Goal: Information Seeking & Learning: Learn about a topic

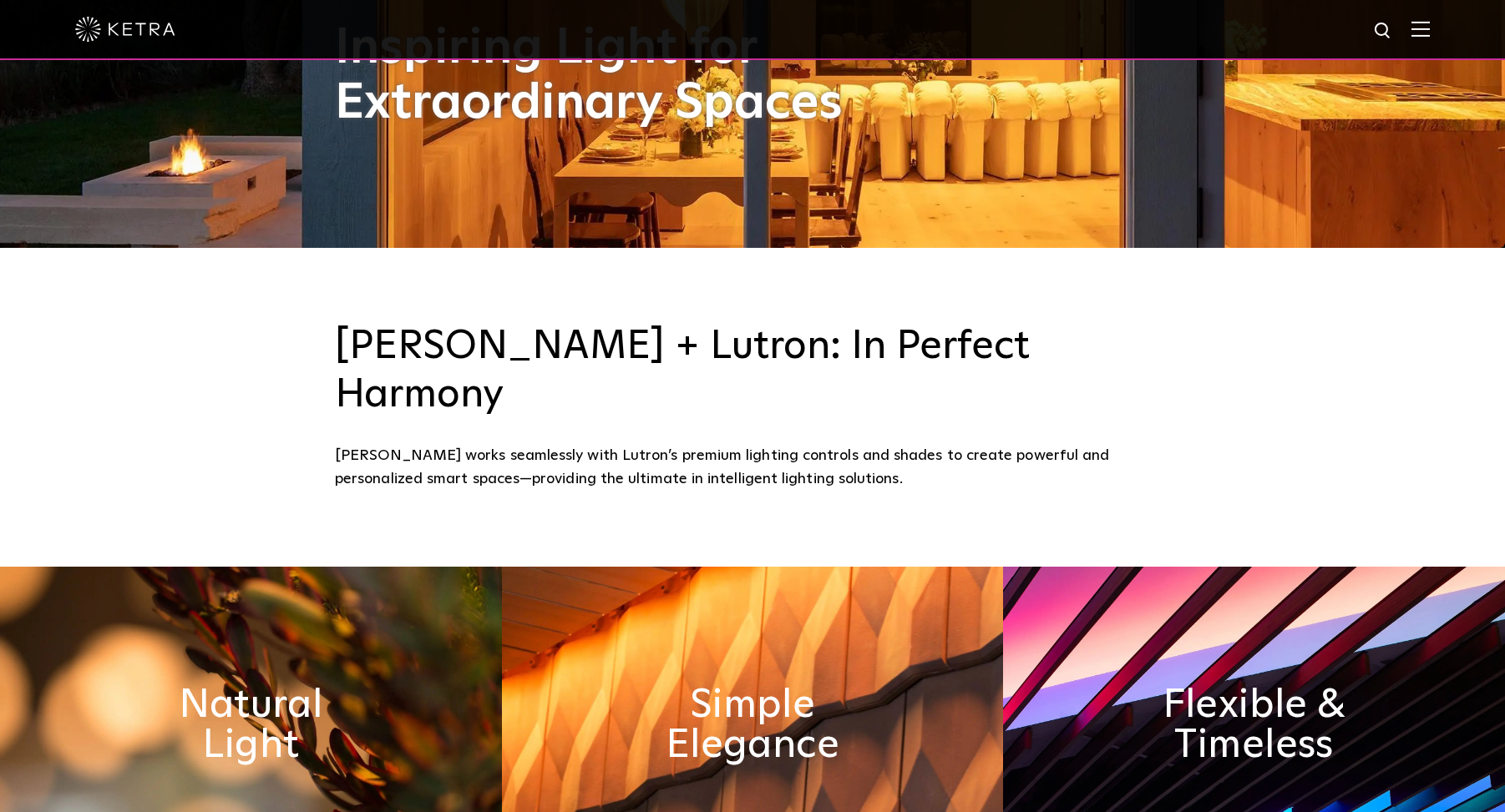
scroll to position [651, 0]
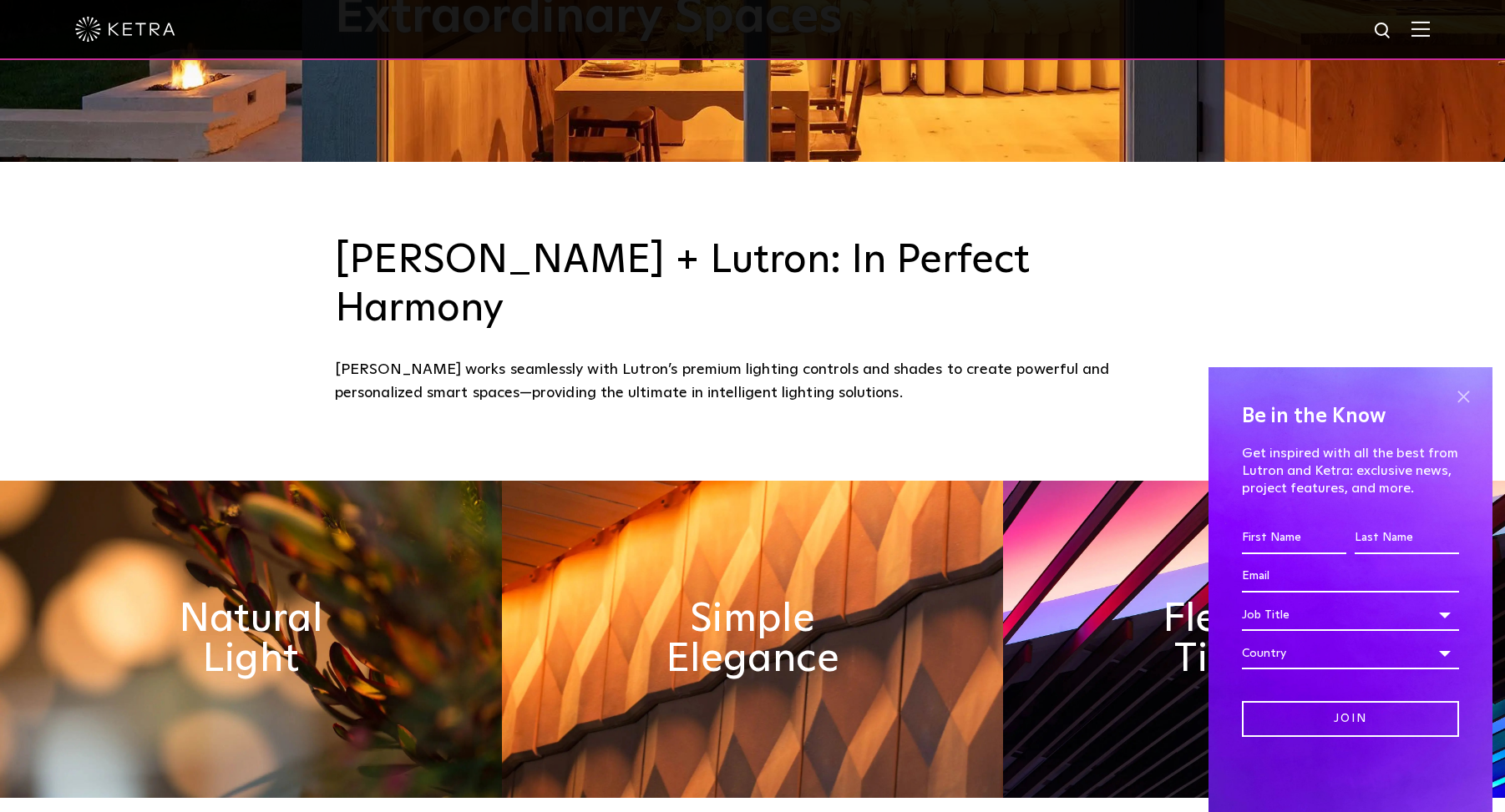
click at [1461, 390] on span at bounding box center [1463, 397] width 25 height 25
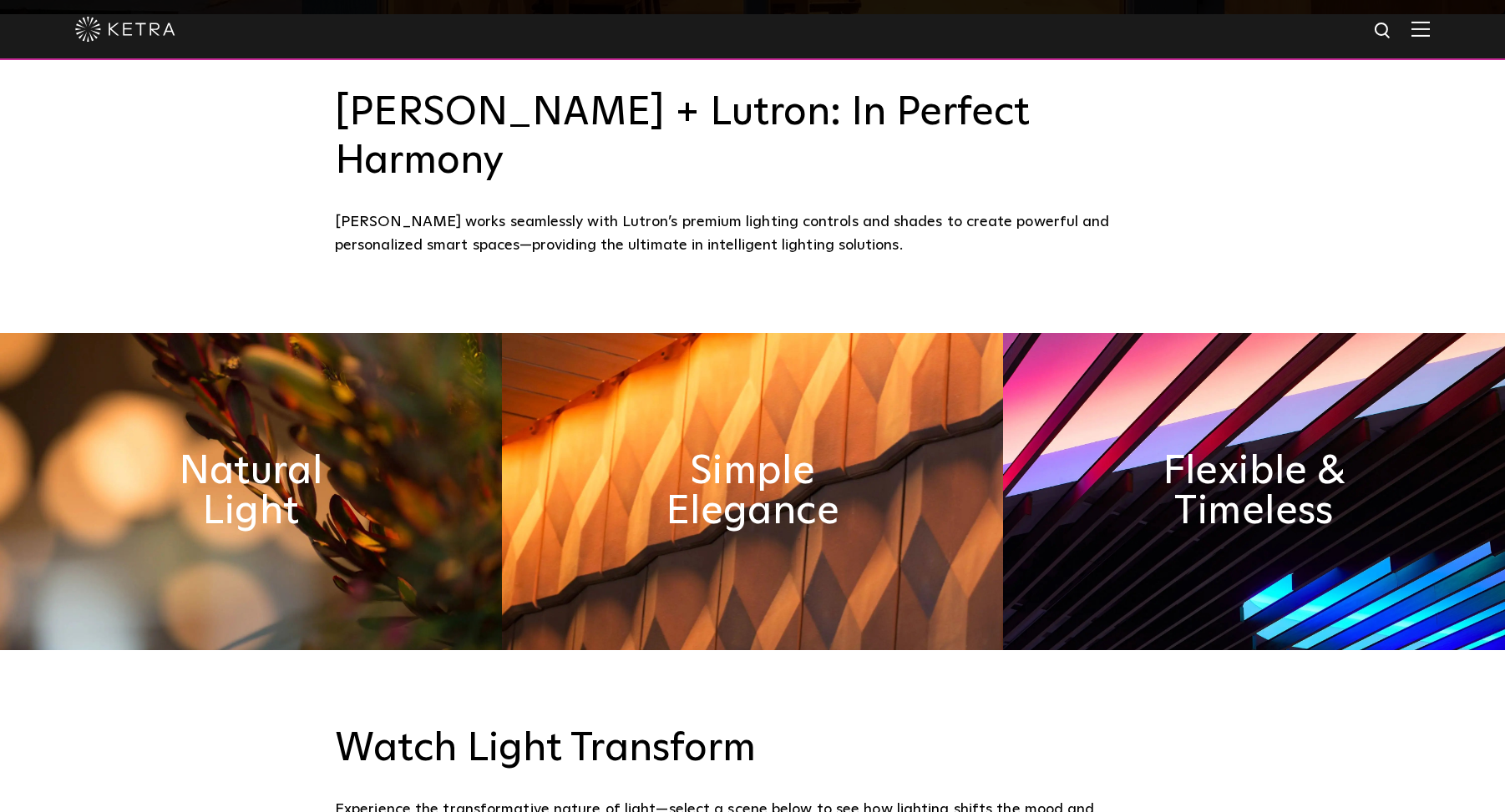
scroll to position [1227, 0]
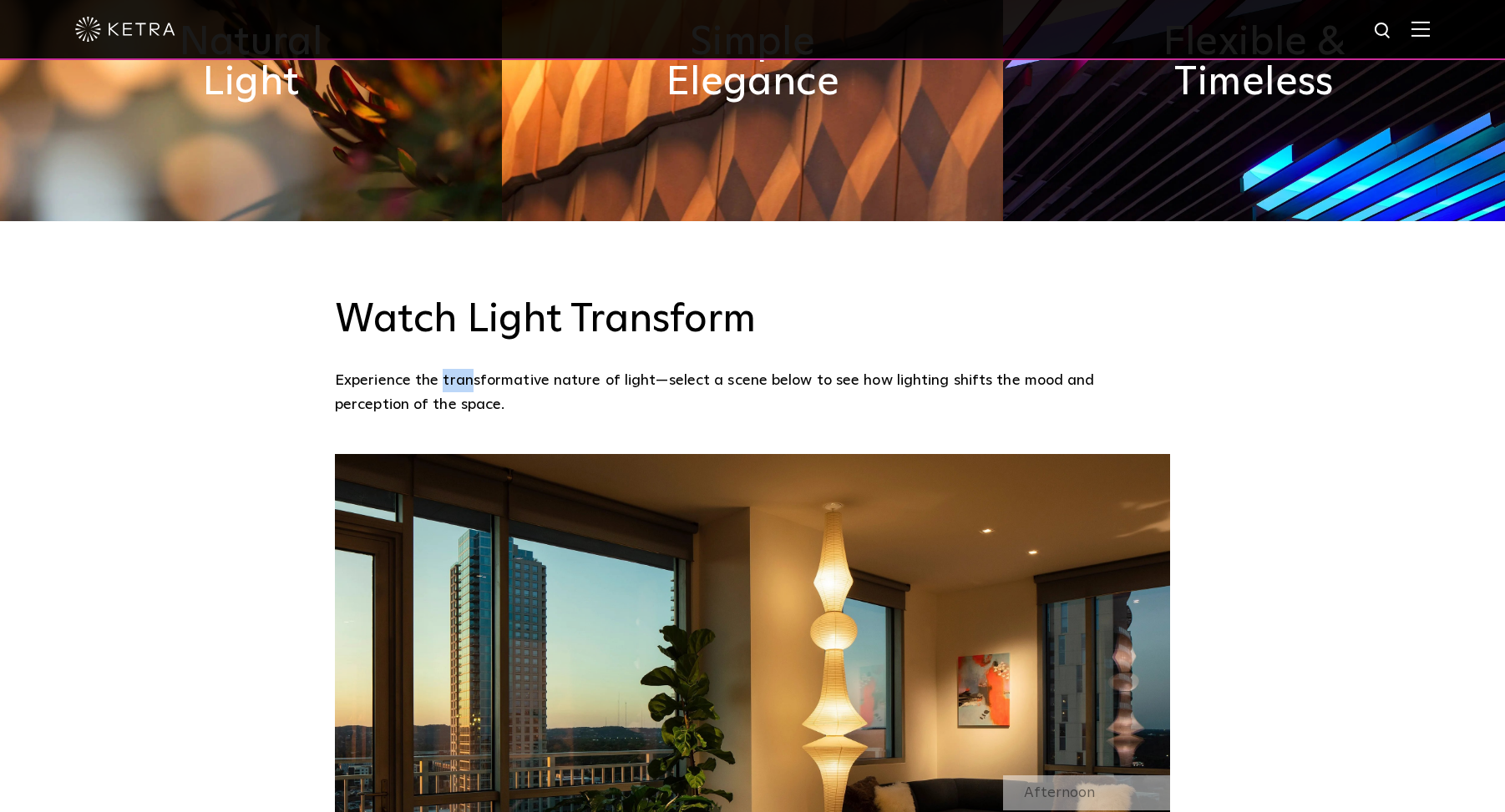
drag, startPoint x: 475, startPoint y: 327, endPoint x: 445, endPoint y: 338, distance: 32.0
click at [445, 369] on p "Experience the transformative nature of light—select a scene below to see how l…" at bounding box center [748, 392] width 827 height 48
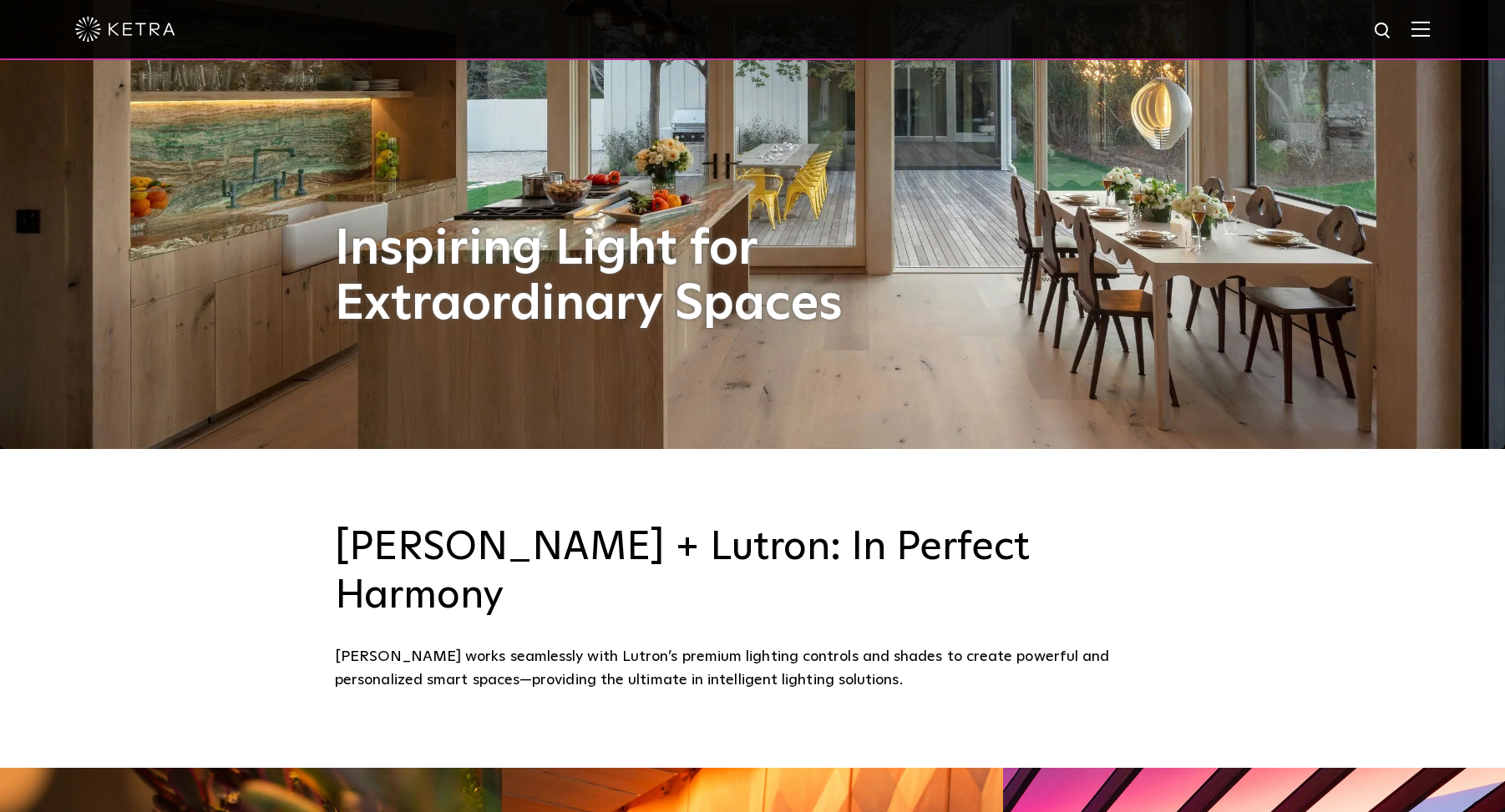
scroll to position [727, 0]
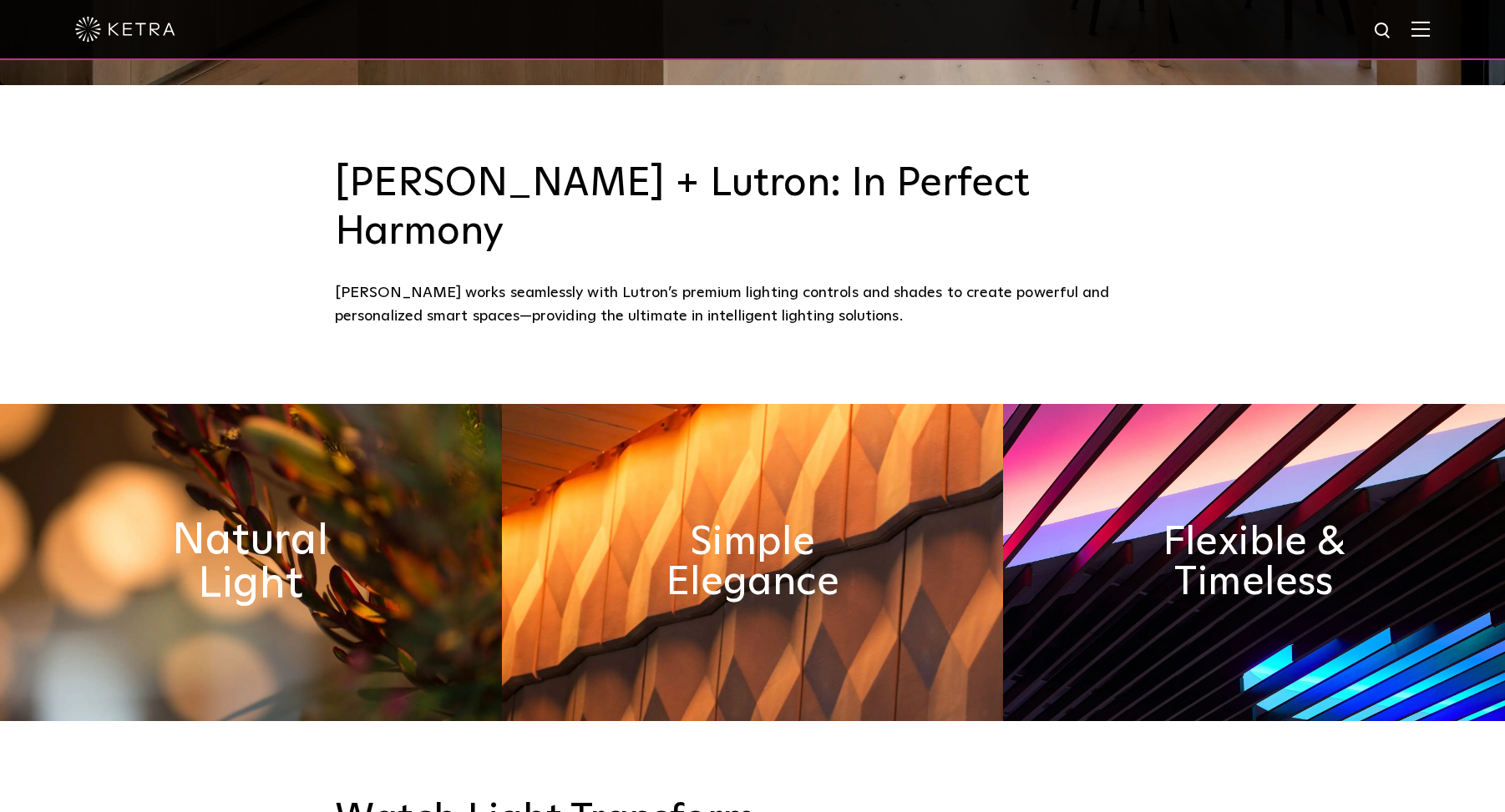
click at [257, 518] on h2 "Natural Light" at bounding box center [251, 562] width 273 height 88
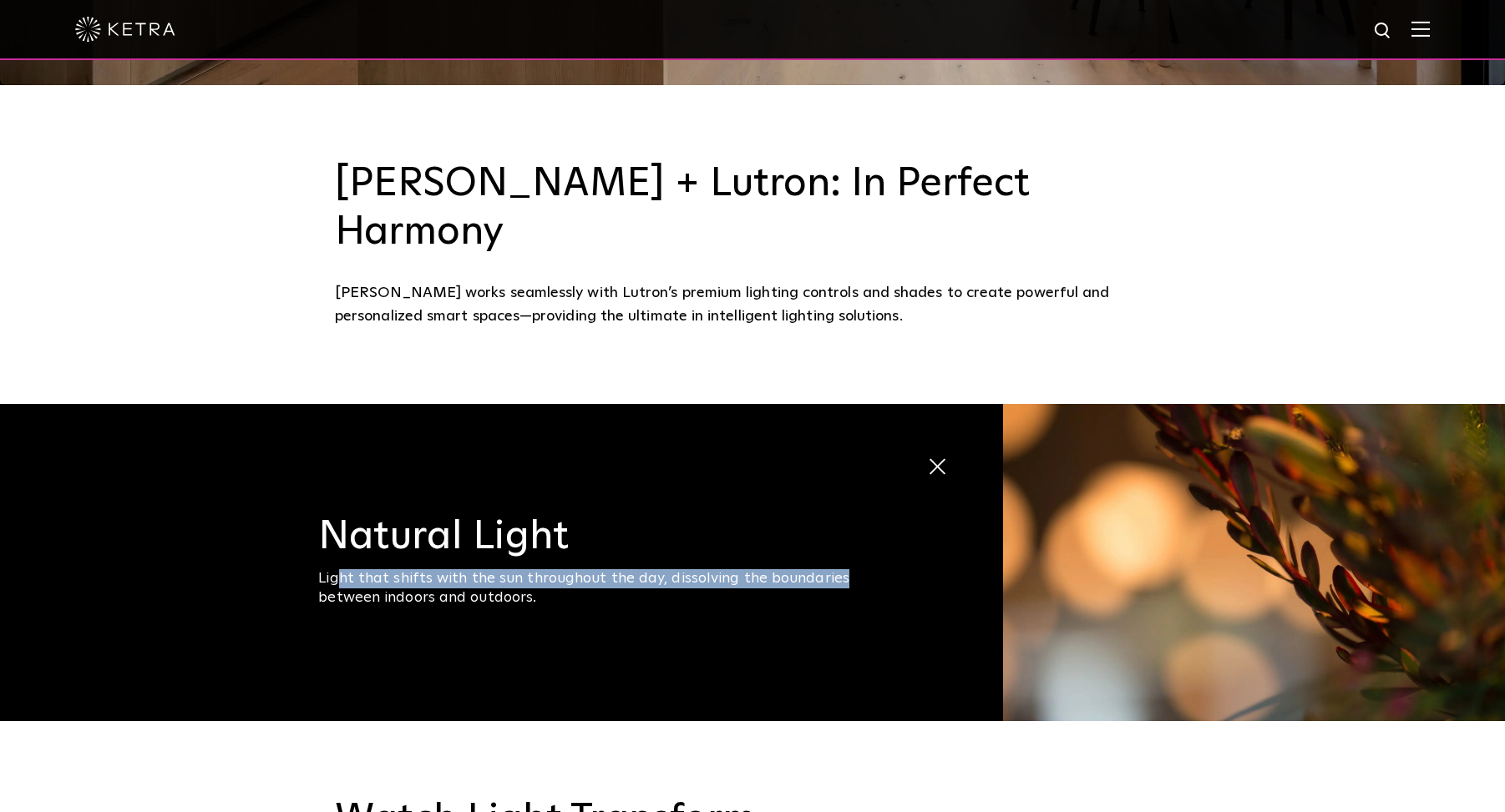
drag, startPoint x: 420, startPoint y: 519, endPoint x: 857, endPoint y: 518, distance: 437.0
click at [843, 569] on div "Light that shifts with the sun throughout the day, dissolving the boundaries be…" at bounding box center [599, 588] width 563 height 39
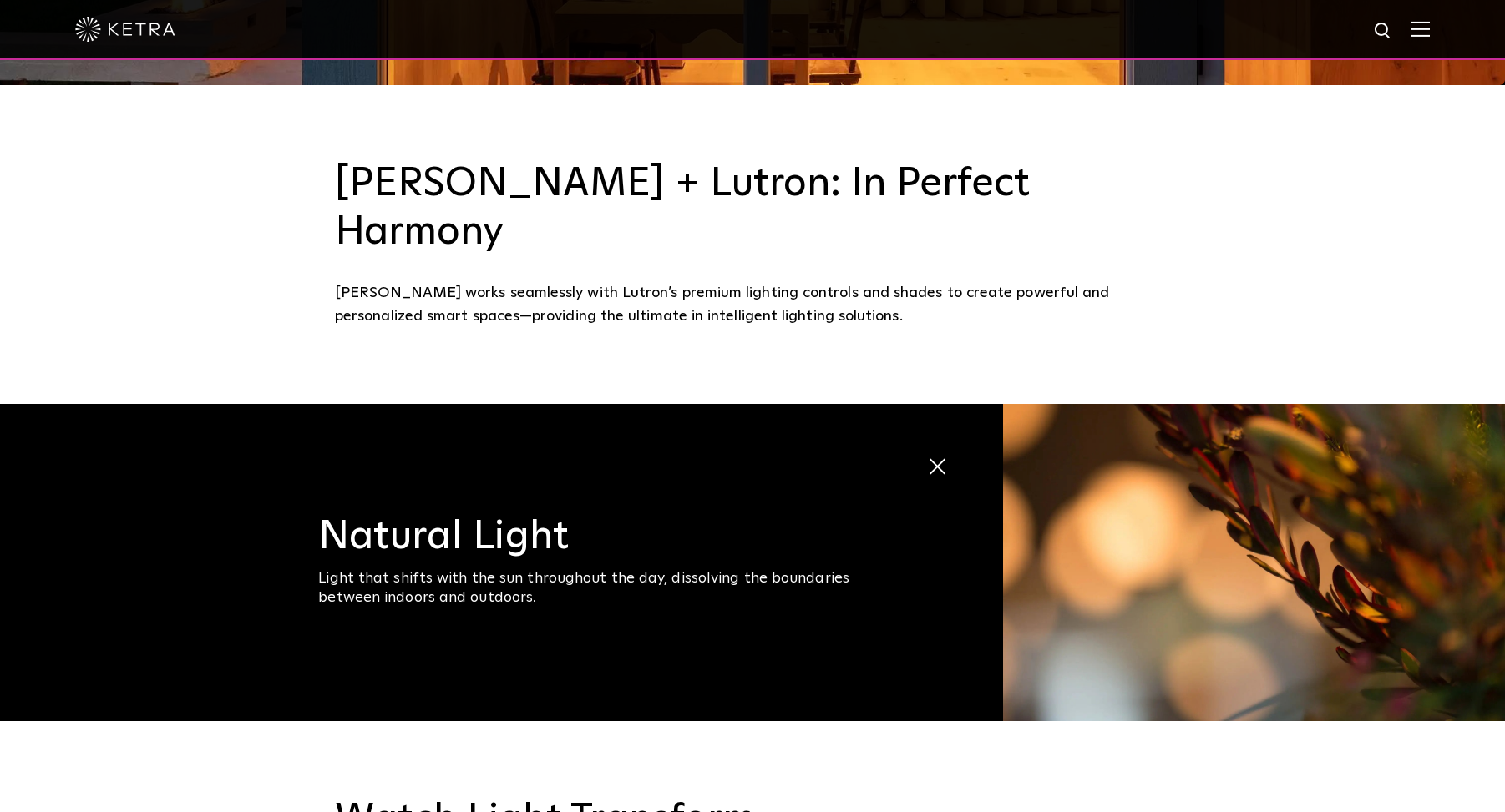
click at [937, 454] on span at bounding box center [940, 467] width 26 height 26
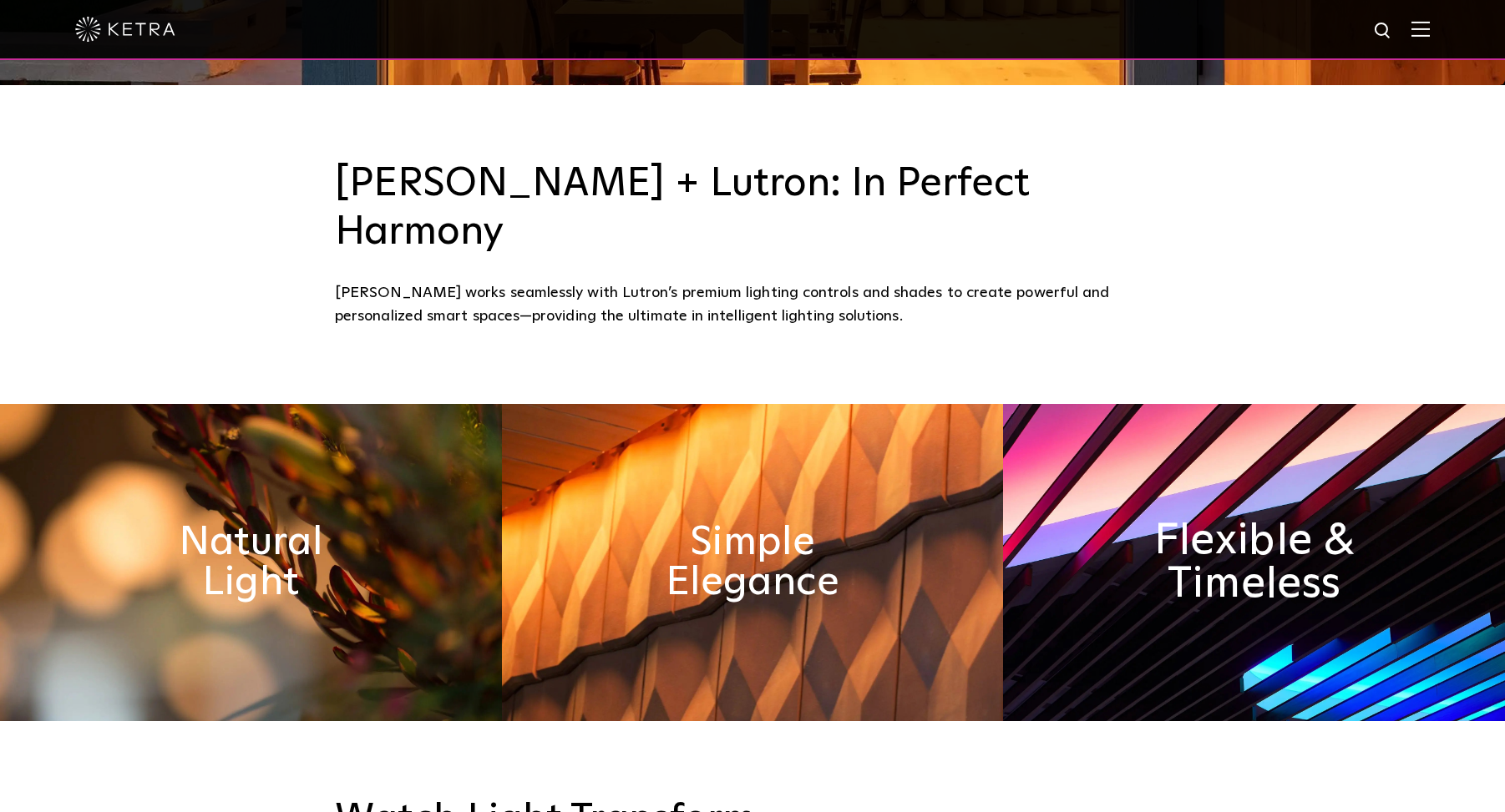
click at [1215, 518] on h2 "Flexible & Timeless" at bounding box center [1253, 562] width 273 height 88
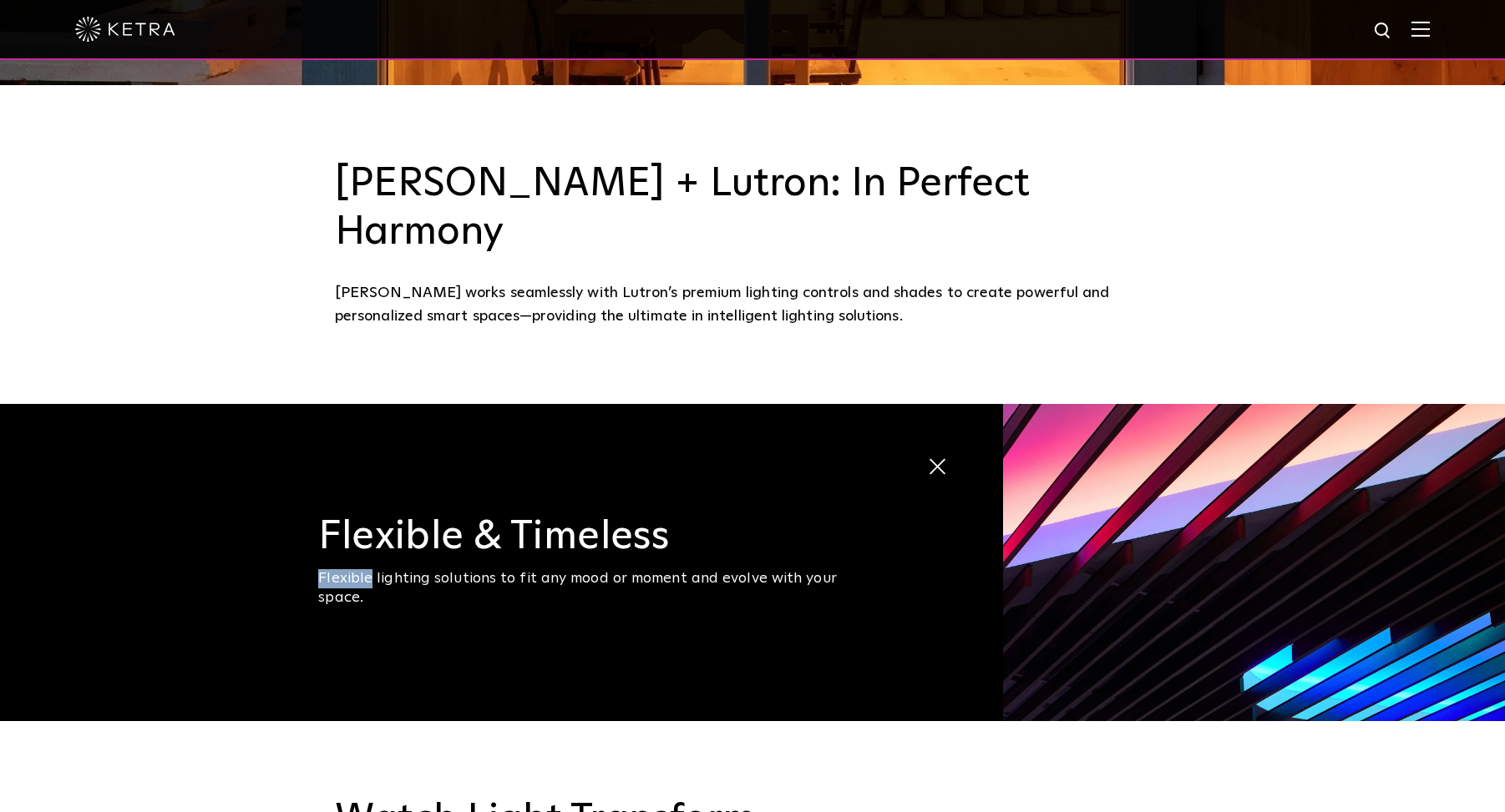
drag, startPoint x: 439, startPoint y: 534, endPoint x: 875, endPoint y: 515, distance: 436.4
click at [864, 518] on div "Flexible & Timeless Flexible lighting solutions to fit any mood or moment and e…" at bounding box center [599, 562] width 563 height 91
click at [937, 454] on span at bounding box center [940, 467] width 26 height 26
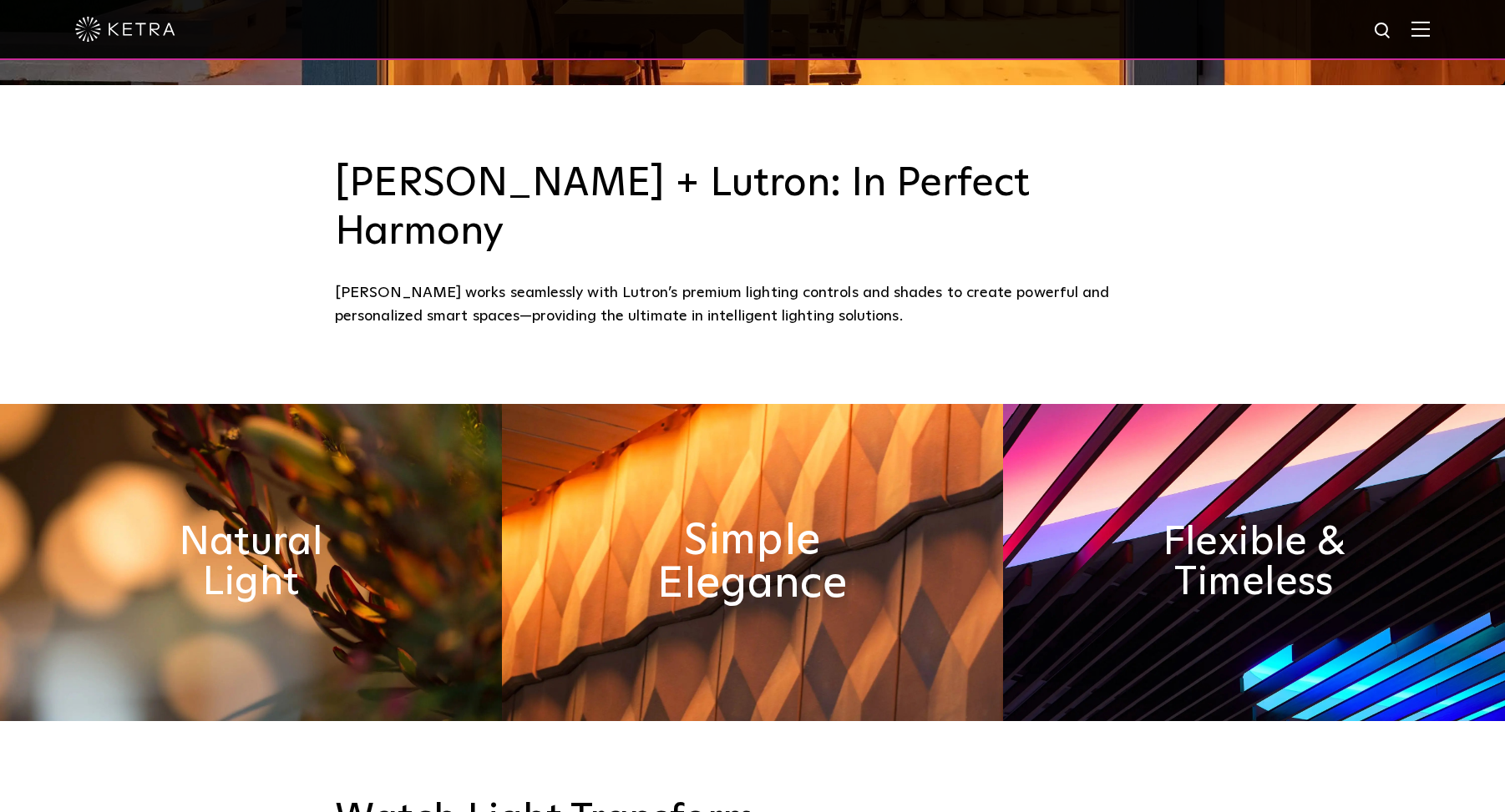
click at [745, 518] on h2 "Simple Elegance" at bounding box center [752, 562] width 273 height 88
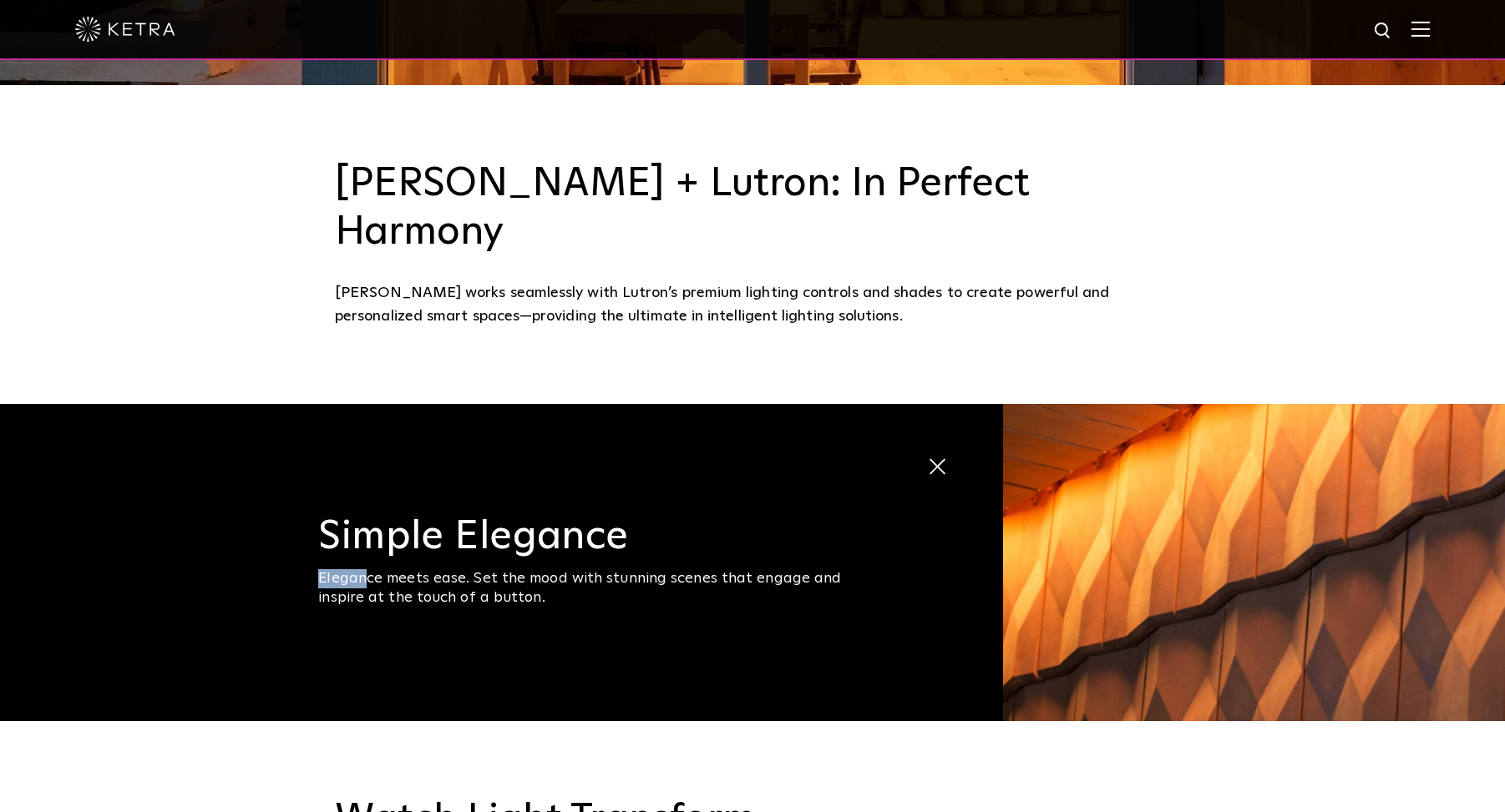
drag, startPoint x: 522, startPoint y: 526, endPoint x: 821, endPoint y: 510, distance: 299.4
click at [810, 516] on div "Simple Elegance Elegance meets ease. Set the mood with stunning scenes that eng…" at bounding box center [599, 562] width 563 height 91
click at [931, 454] on span at bounding box center [940, 467] width 26 height 26
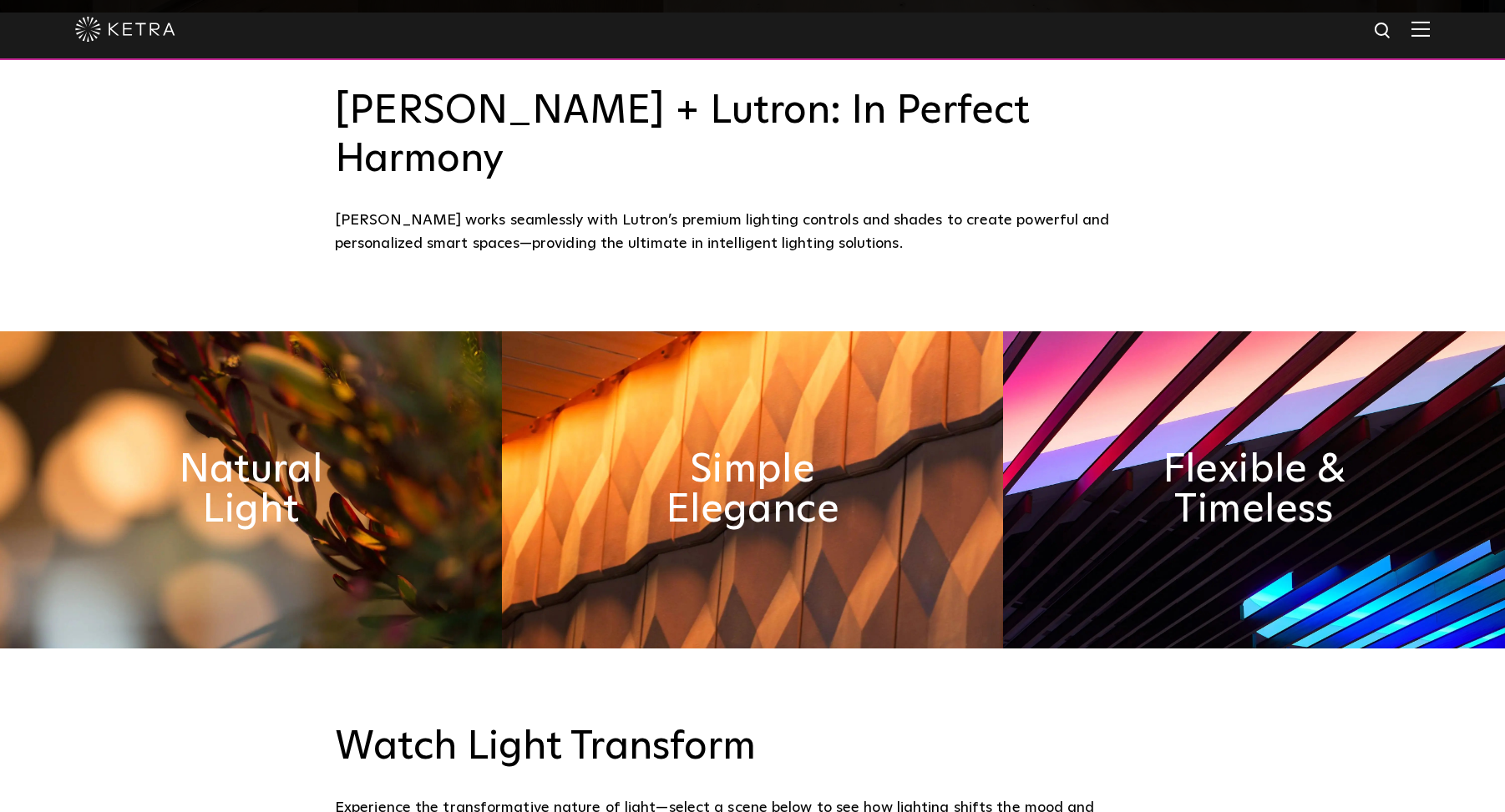
scroll to position [971, 0]
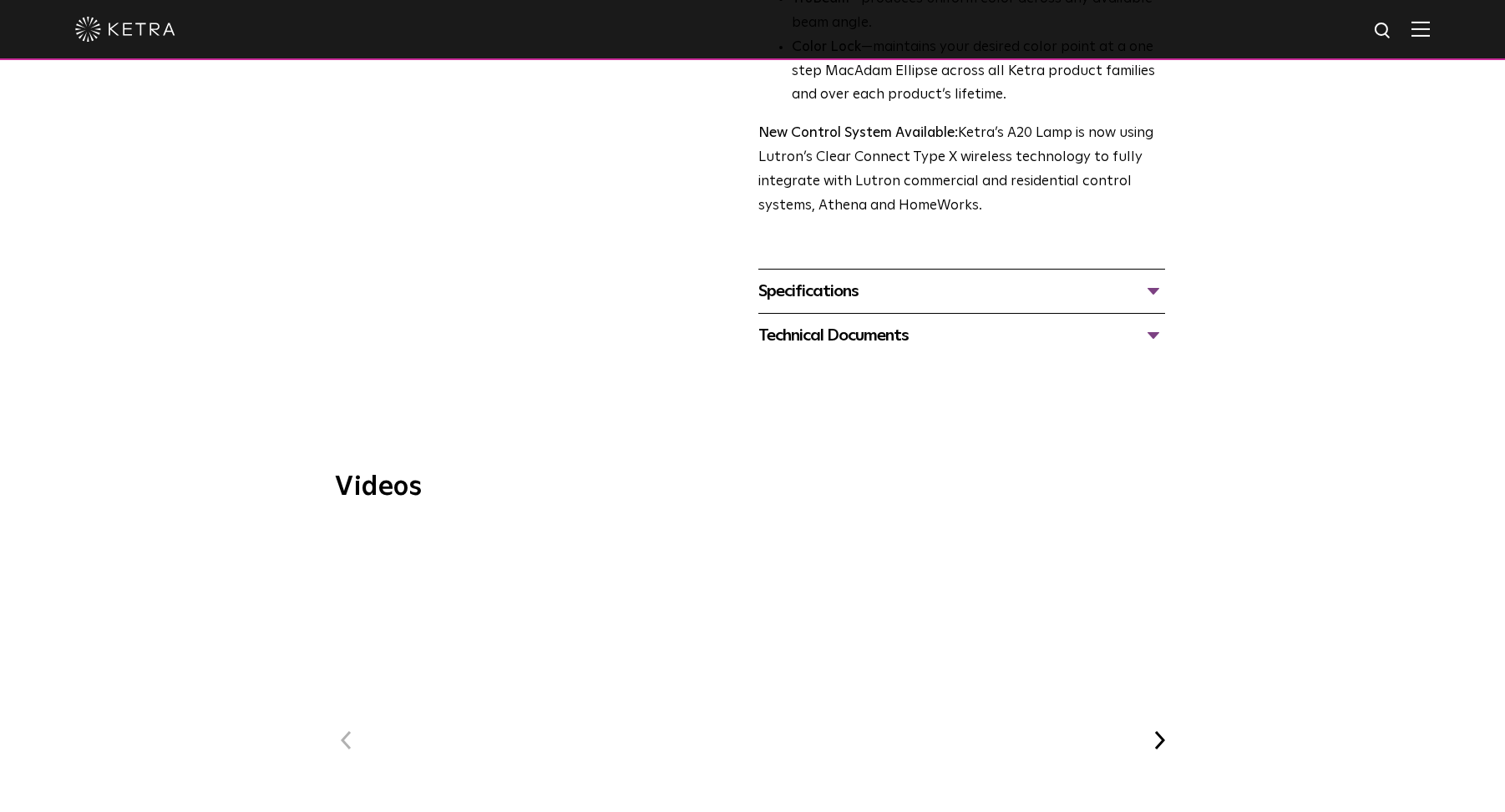
scroll to position [763, 0]
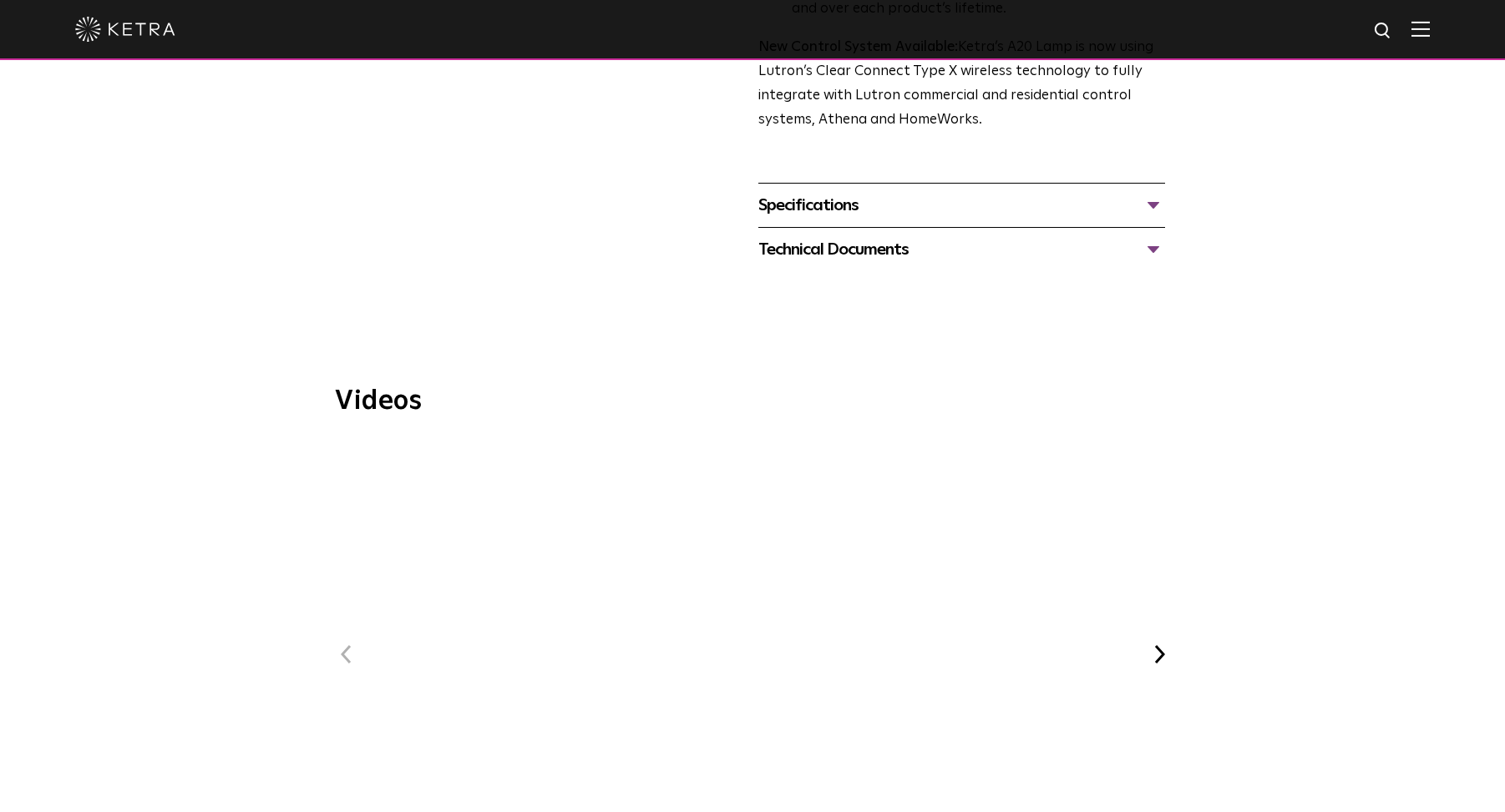
click at [740, 568] on span "WELL Certified: Delos HQ" at bounding box center [752, 670] width 562 height 461
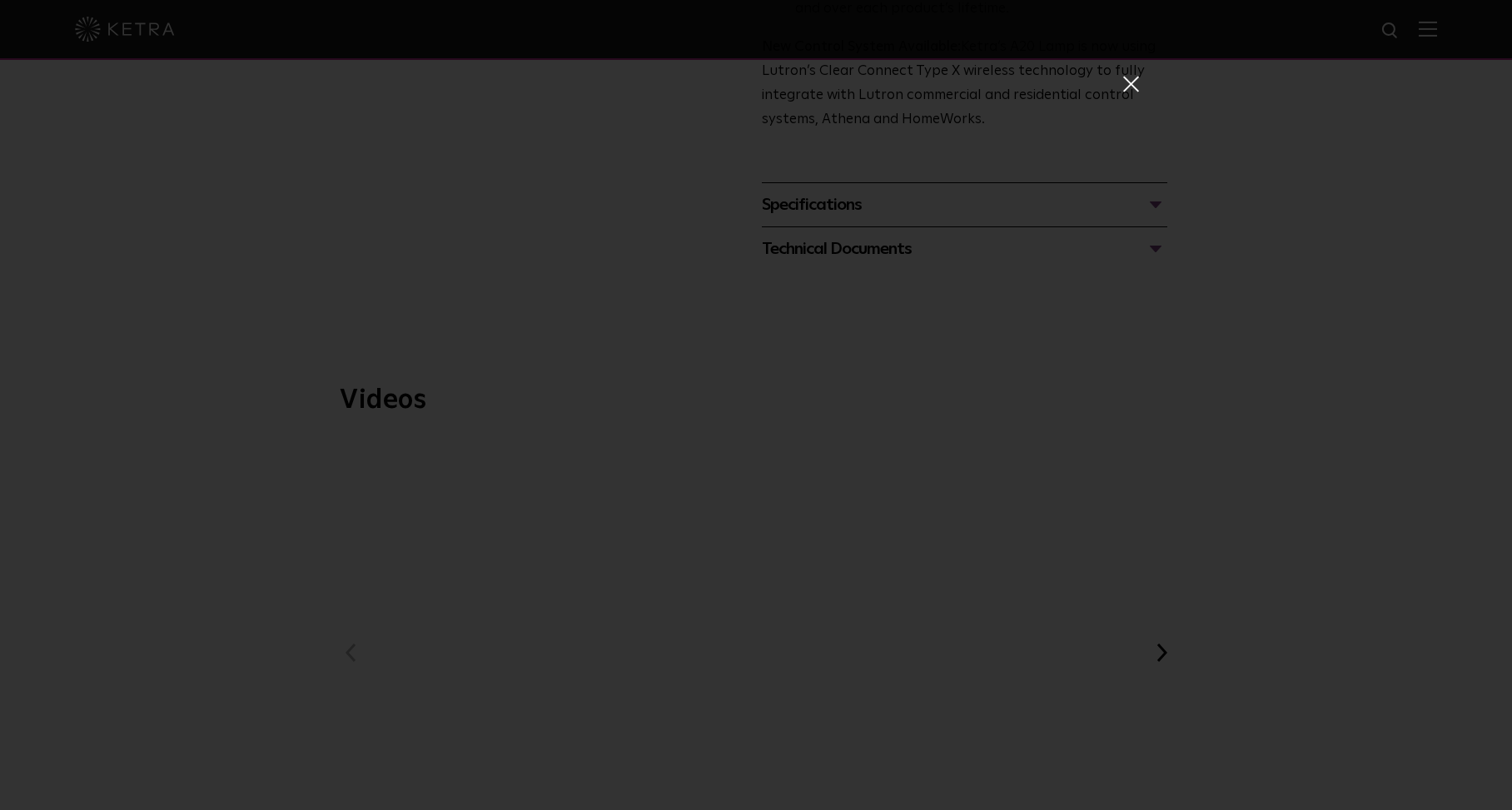
click at [220, 470] on div "WELL Certified: Delos HQ" at bounding box center [756, 405] width 1512 height 810
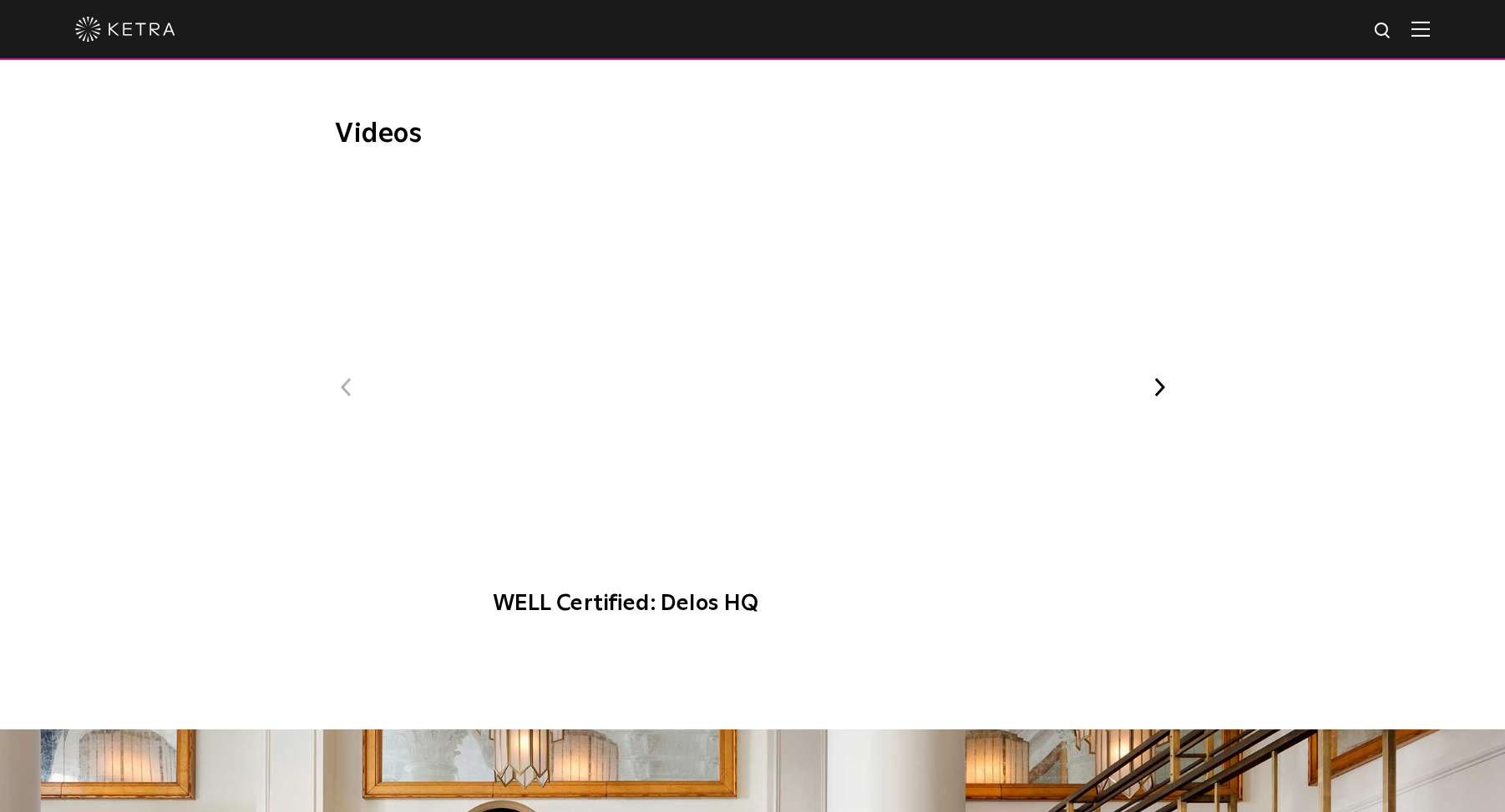
scroll to position [983, 0]
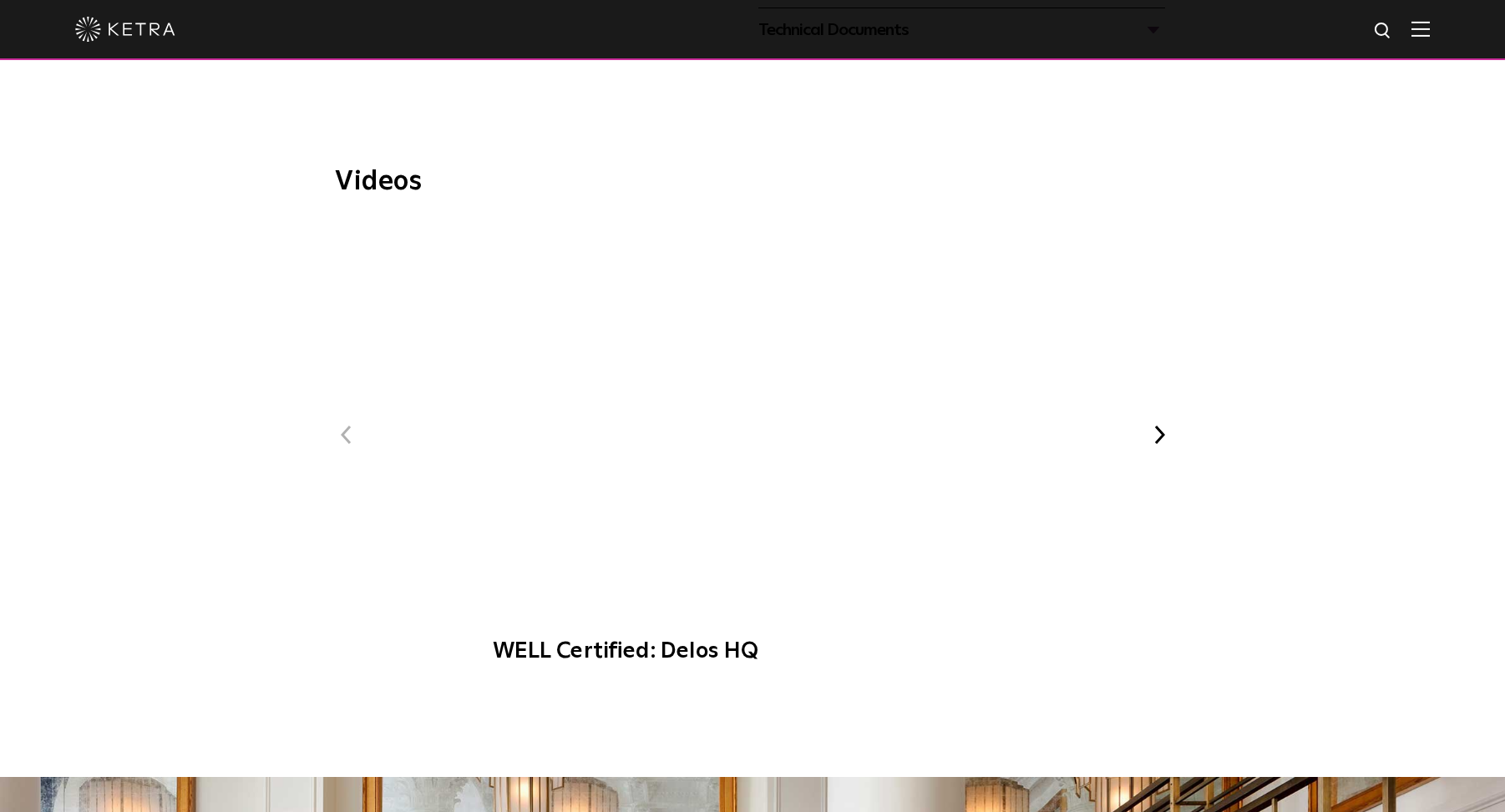
click at [1087, 381] on span "Ketra at Bodyrok Fitness Studio" at bounding box center [906, 384] width 410 height 229
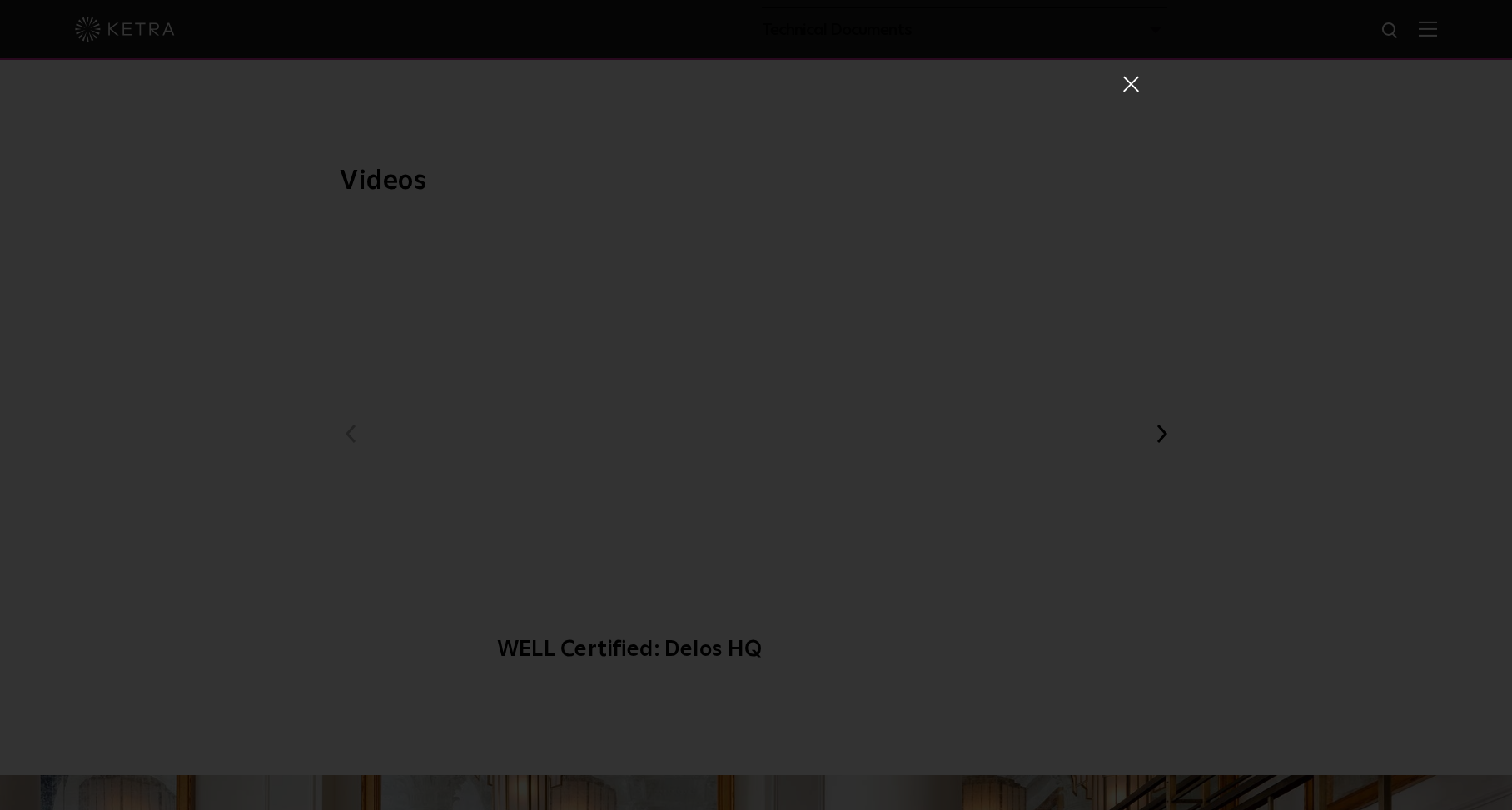
click at [1269, 373] on div "Ketra at Bodyrok Fitness Studio" at bounding box center [756, 405] width 1512 height 810
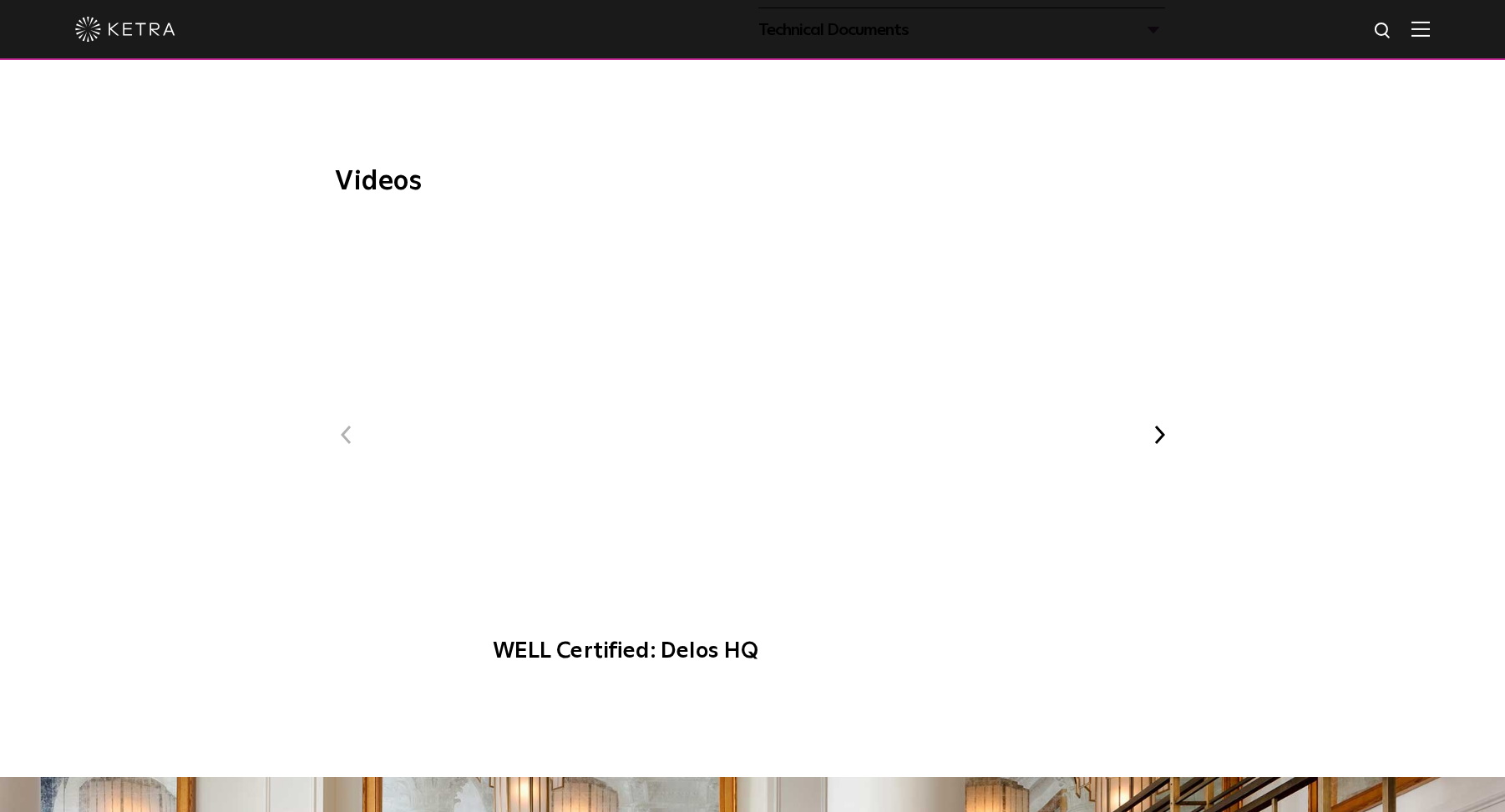
click at [1166, 424] on button "Next" at bounding box center [1159, 435] width 21 height 21
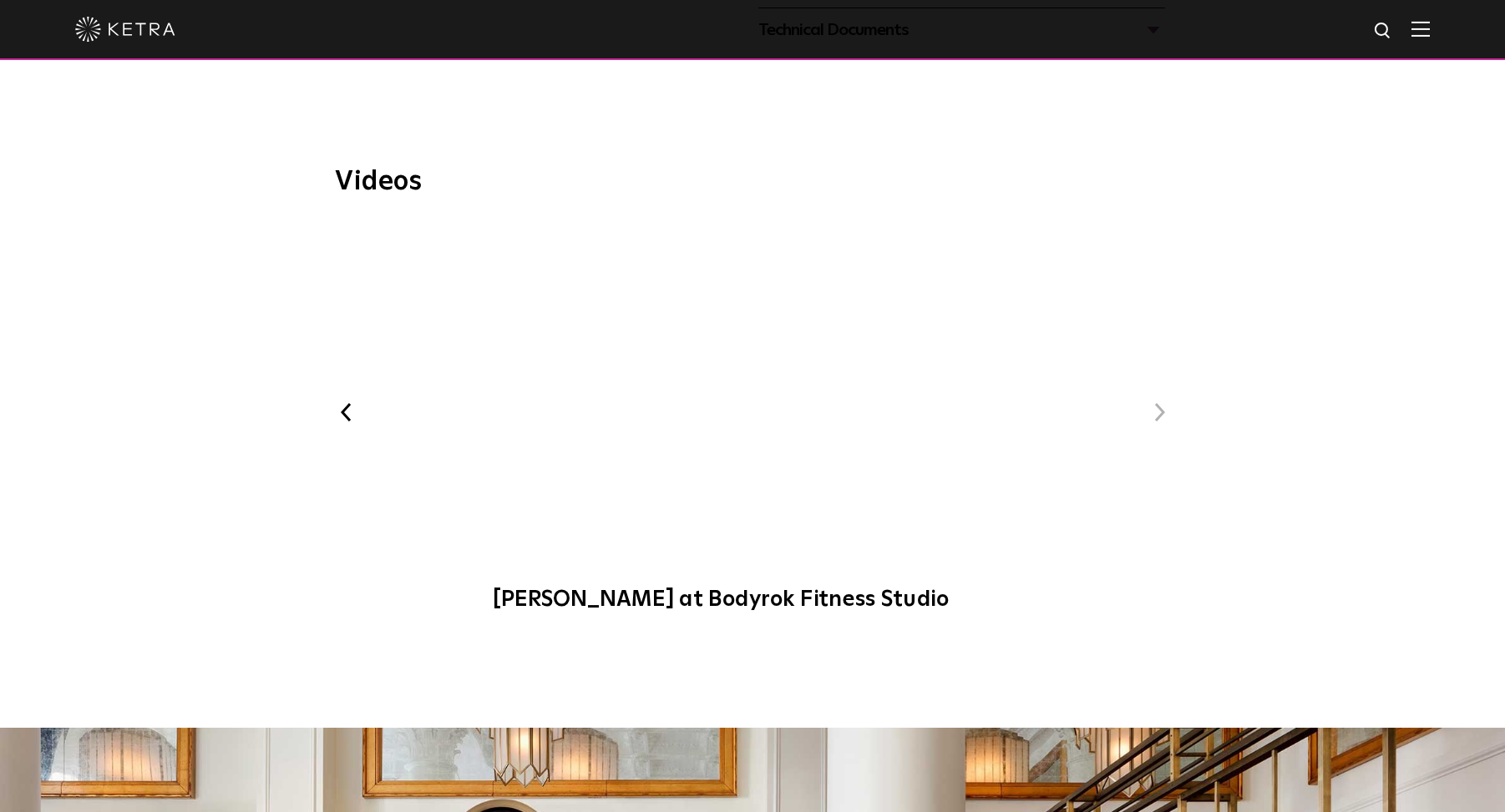
click at [749, 355] on span "Ketra at Bodyrok Fitness Studio" at bounding box center [752, 426] width 562 height 406
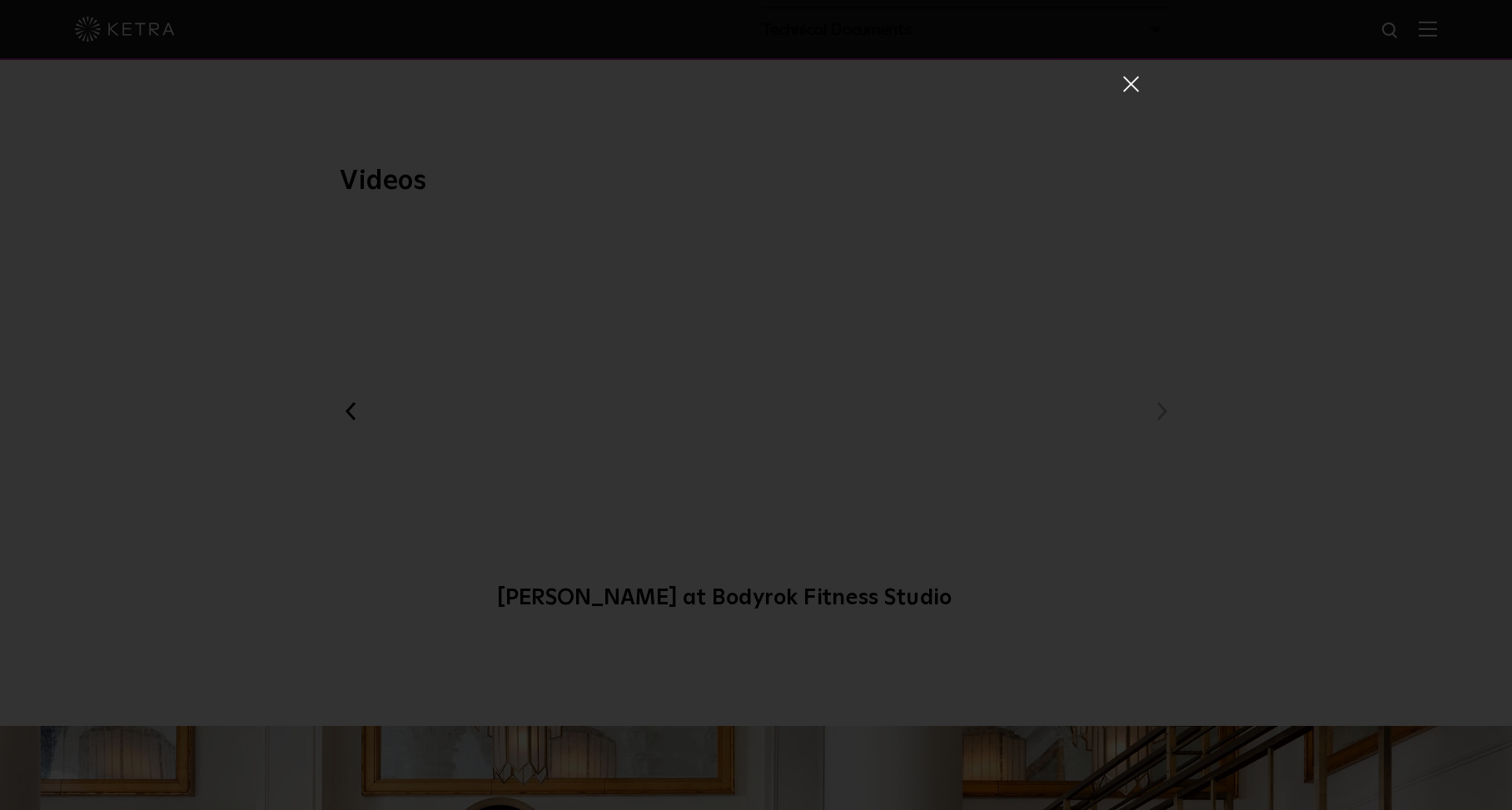
click at [237, 524] on div "Ketra at Bodyrok Fitness Studio" at bounding box center [756, 405] width 1512 height 810
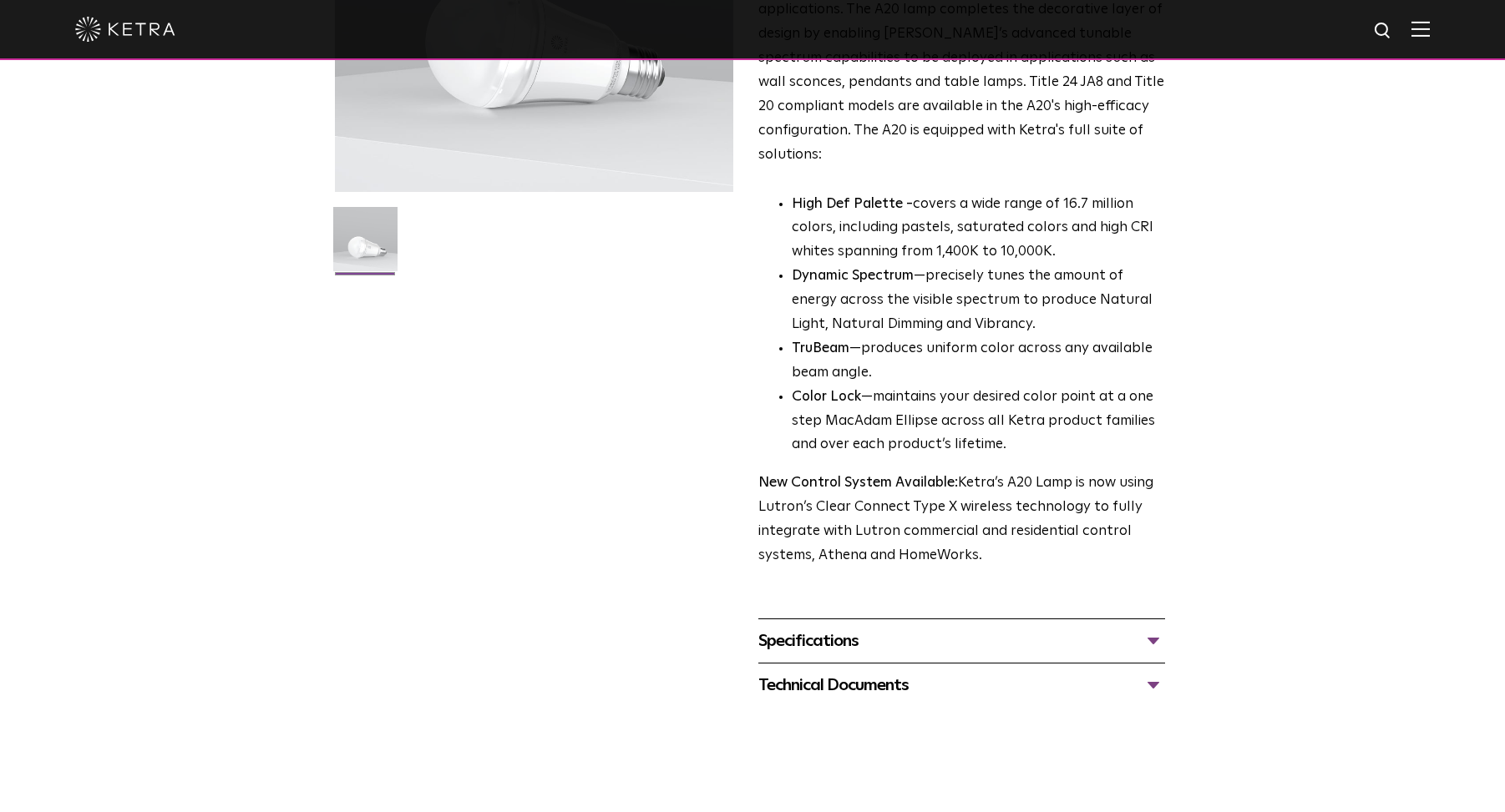
scroll to position [0, 0]
